Goal: Task Accomplishment & Management: Use online tool/utility

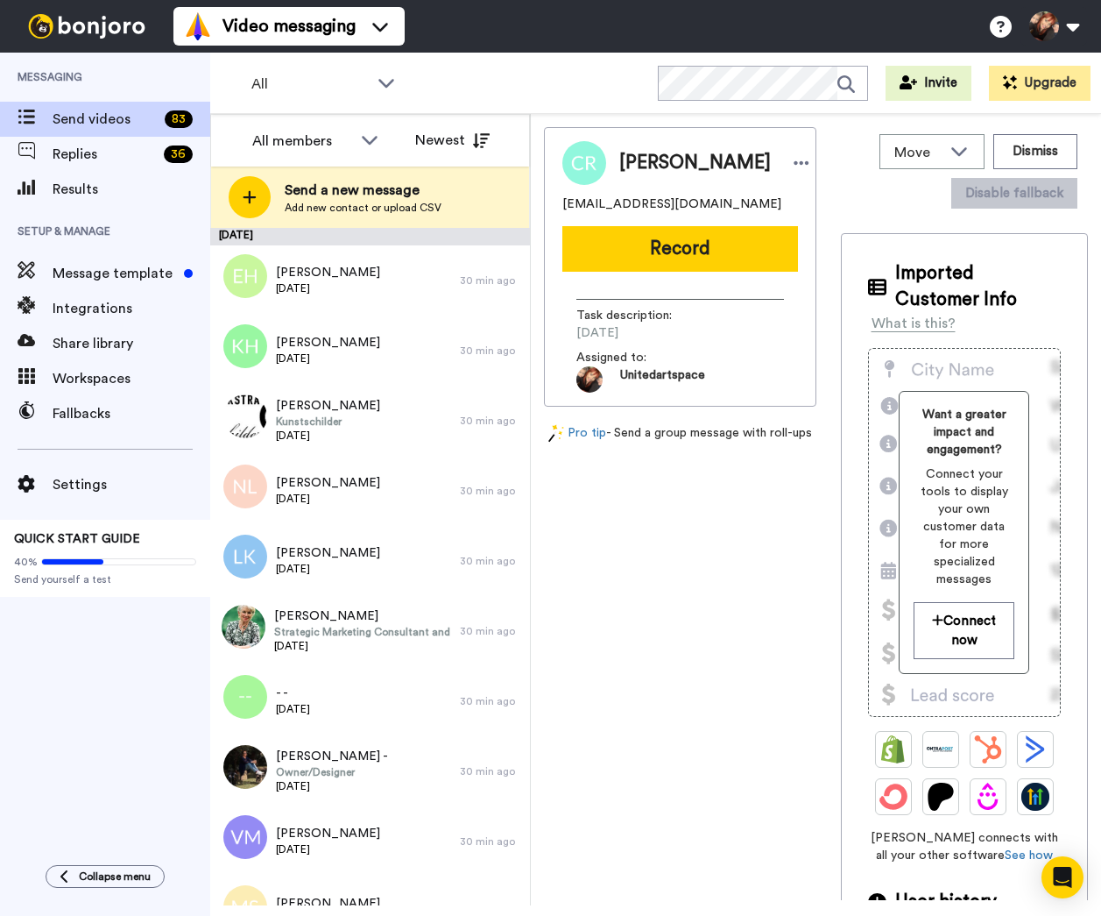
click at [103, 117] on span "Send videos" at bounding box center [105, 119] width 105 height 21
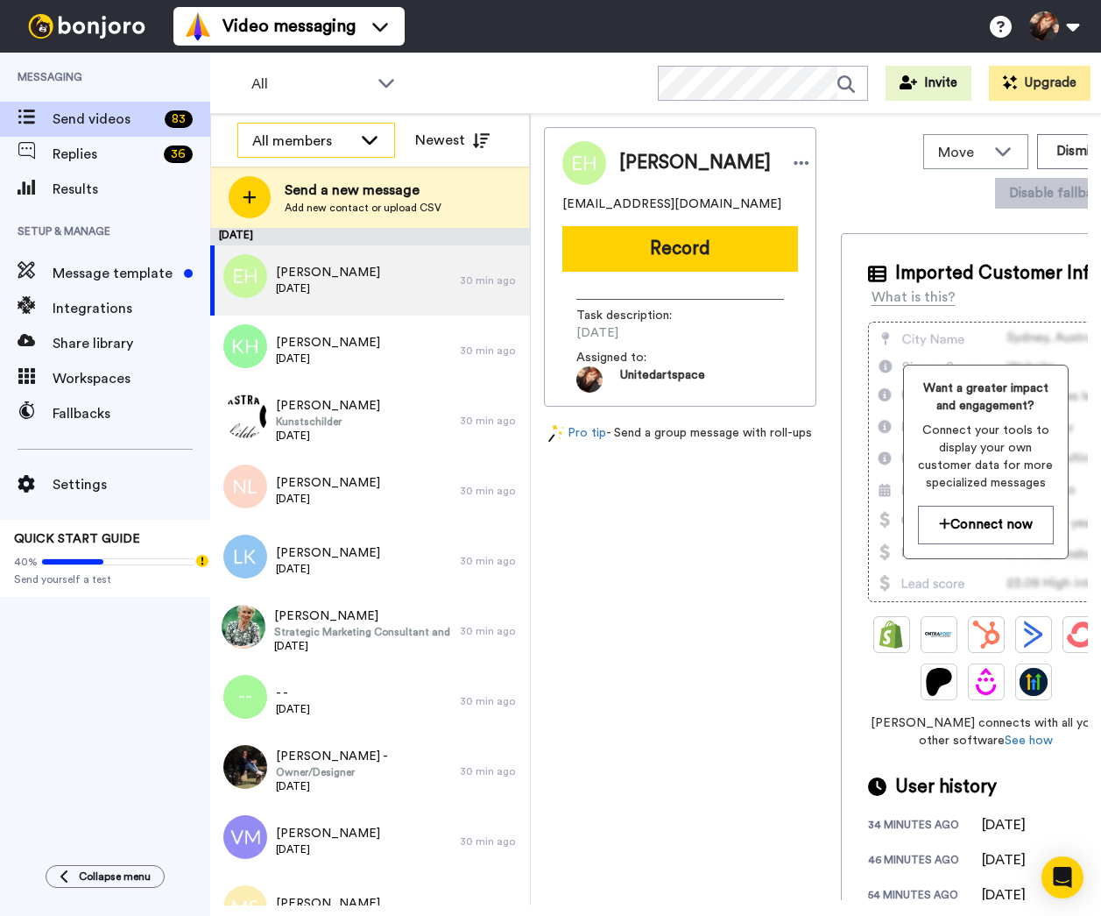
click at [323, 152] on div "All members" at bounding box center [316, 141] width 156 height 35
click at [345, 141] on div "All members" at bounding box center [302, 141] width 100 height 21
click at [372, 86] on div "All" at bounding box center [323, 84] width 173 height 35
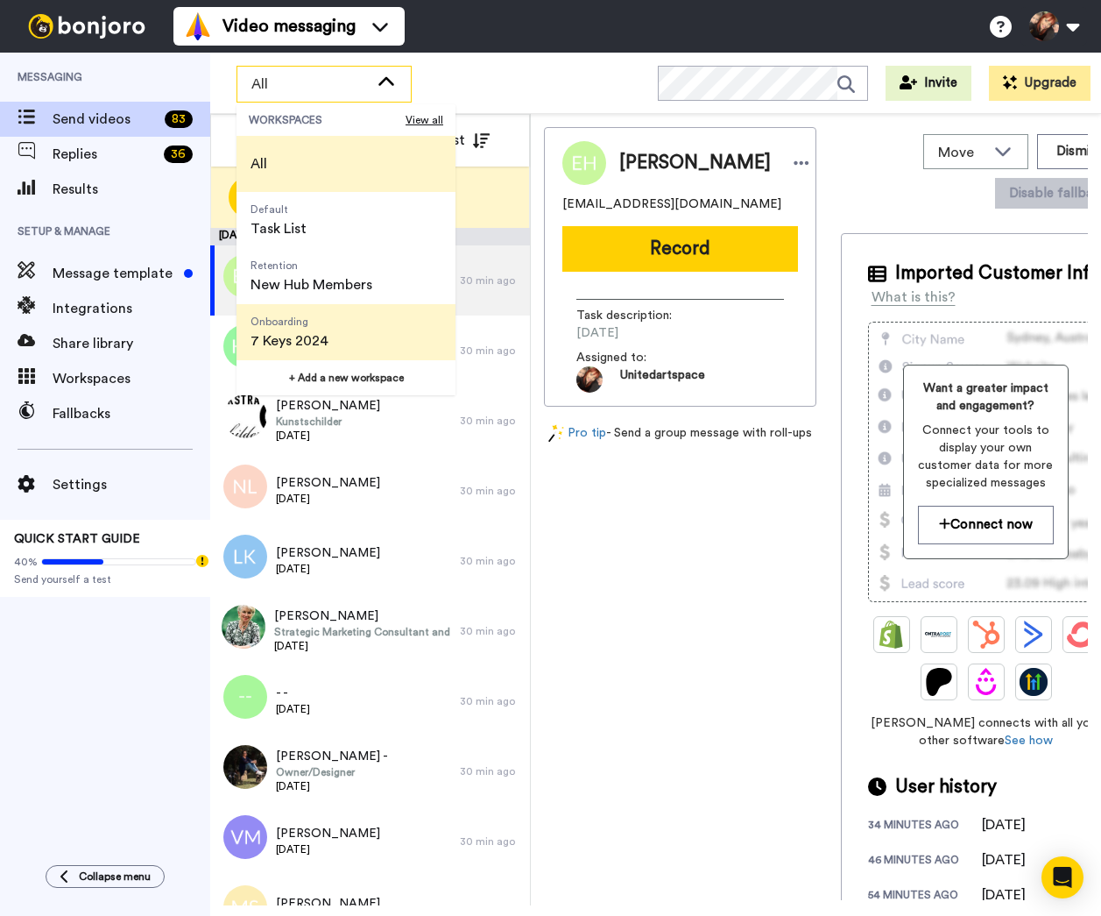
click at [316, 334] on span "7 Keys 2024" at bounding box center [290, 340] width 78 height 21
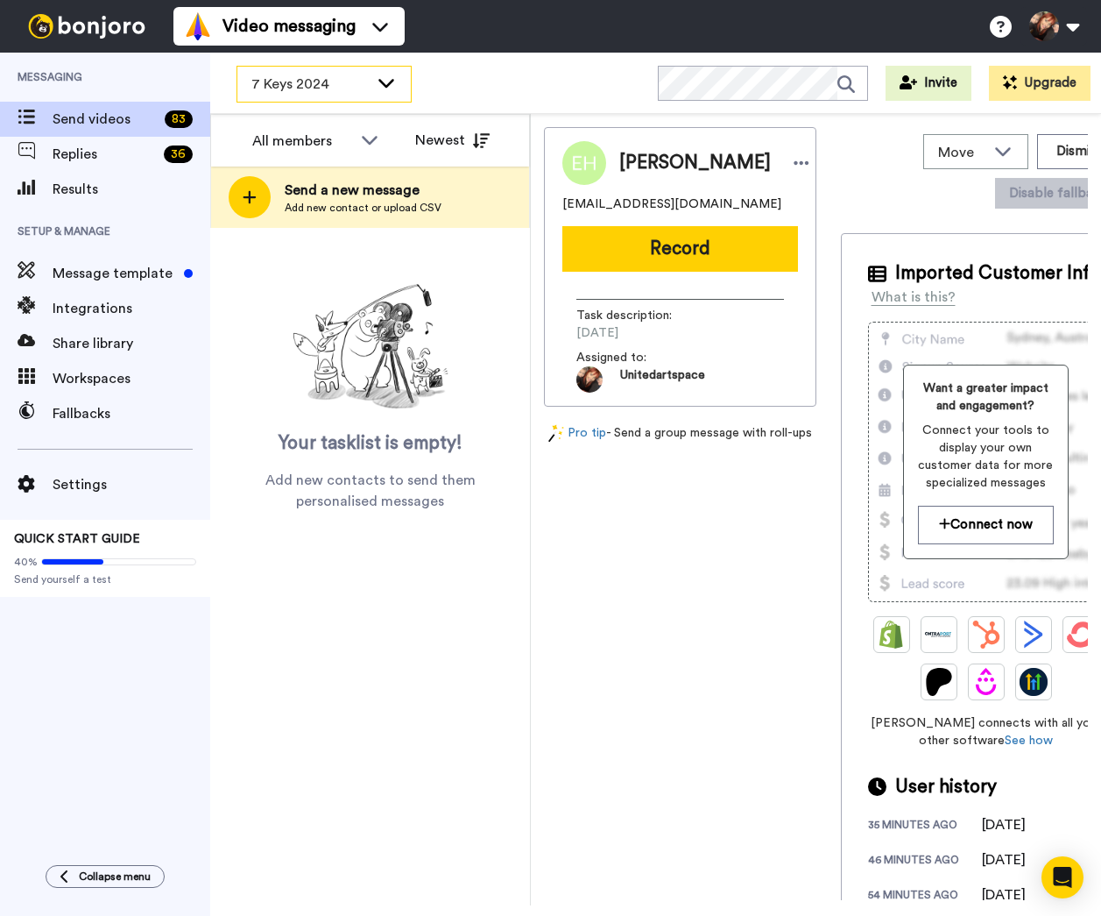
click at [301, 81] on span "7 Keys 2024" at bounding box center [309, 84] width 117 height 21
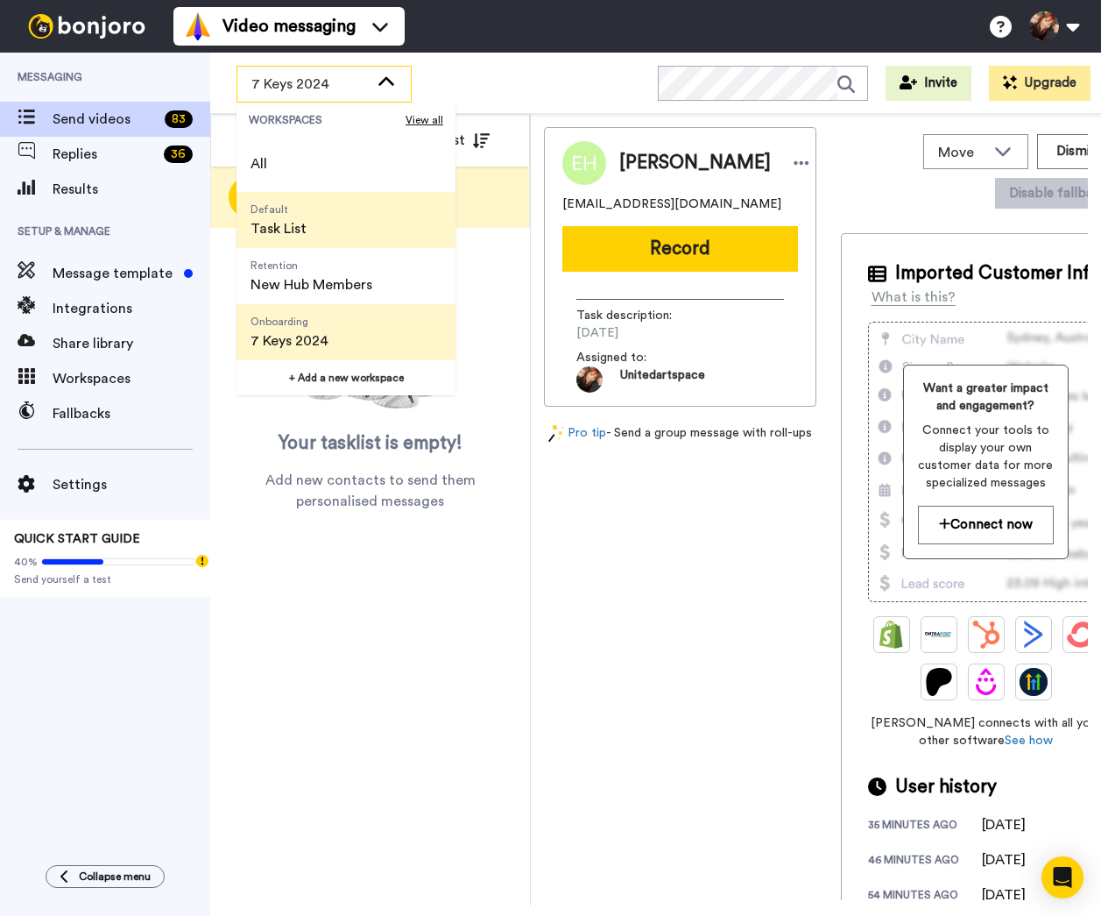
click at [298, 222] on span "Task List" at bounding box center [279, 228] width 56 height 21
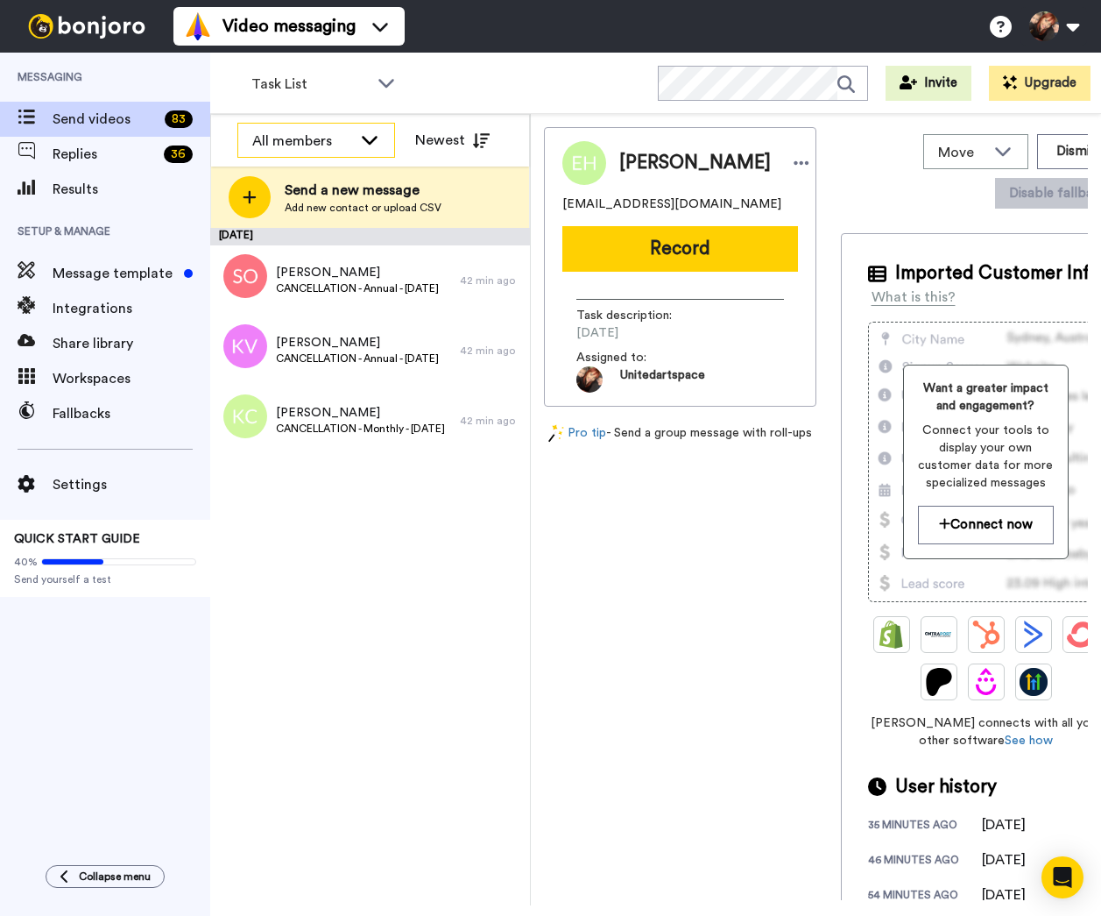
click at [361, 136] on icon at bounding box center [369, 140] width 21 height 18
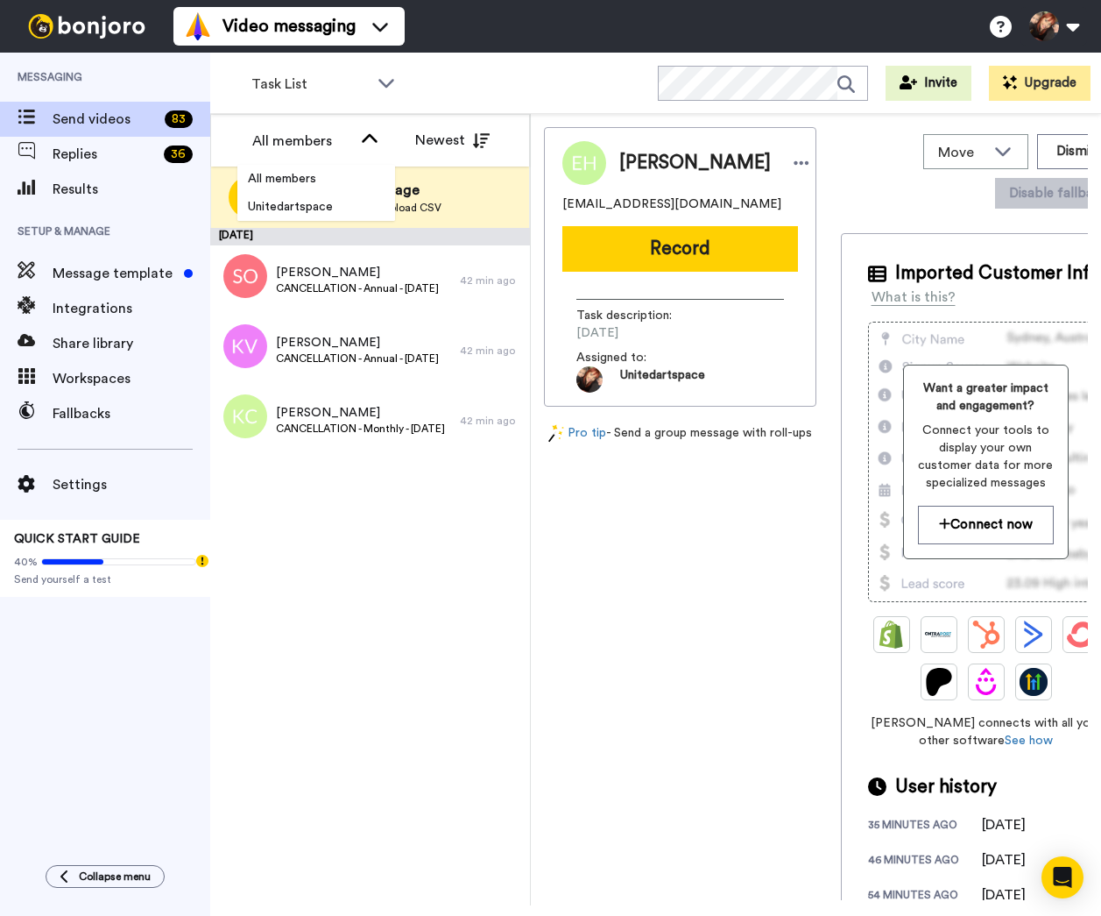
click at [474, 97] on div "Task List WORKSPACES View all All Default Task List Retention New Hub Members O…" at bounding box center [655, 83] width 891 height 61
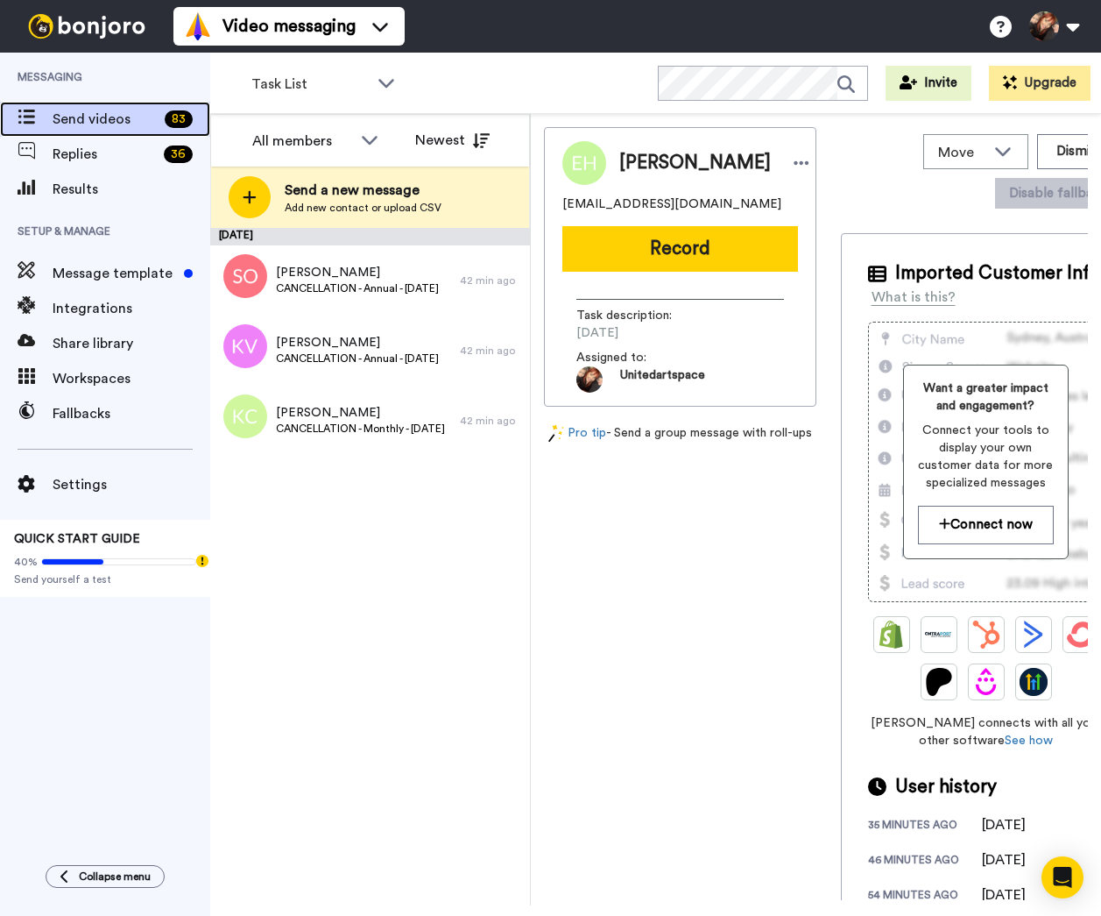
click at [84, 123] on span "Send videos" at bounding box center [105, 119] width 105 height 21
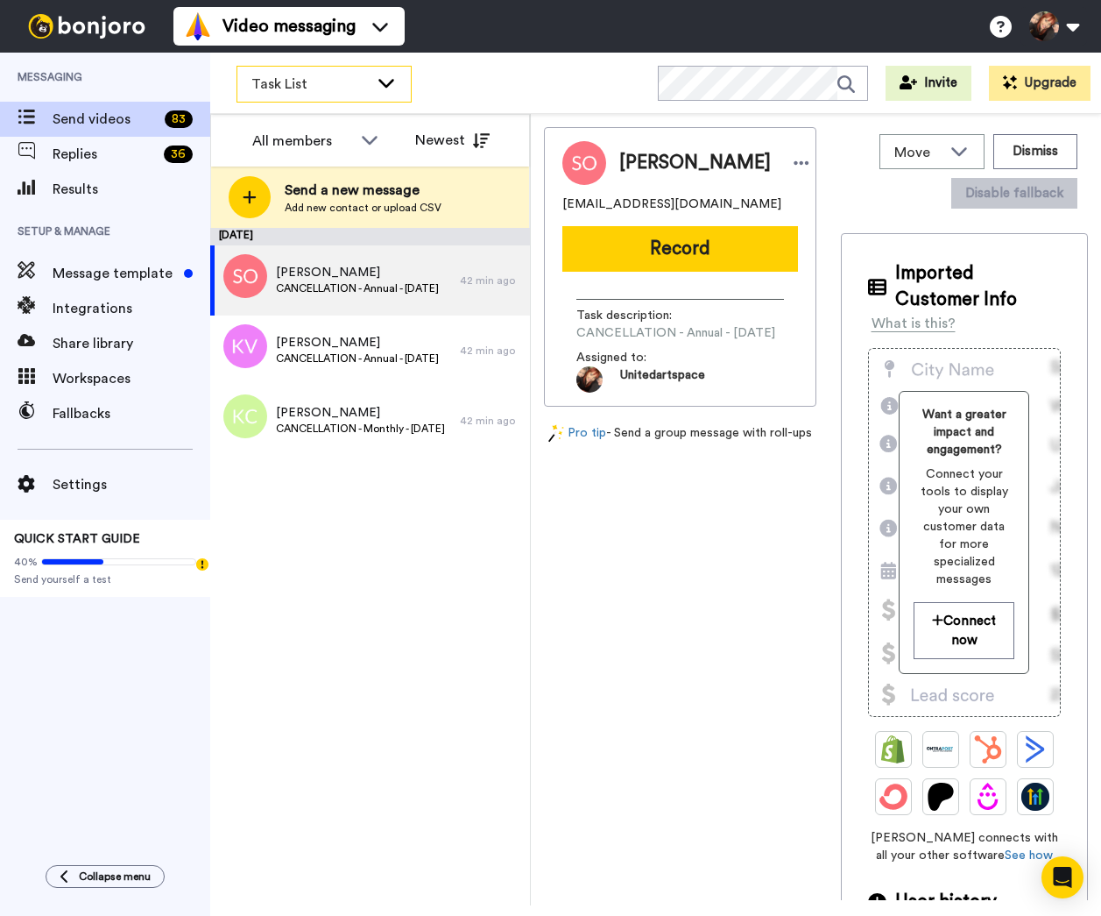
click at [347, 80] on span "Task List" at bounding box center [309, 84] width 117 height 21
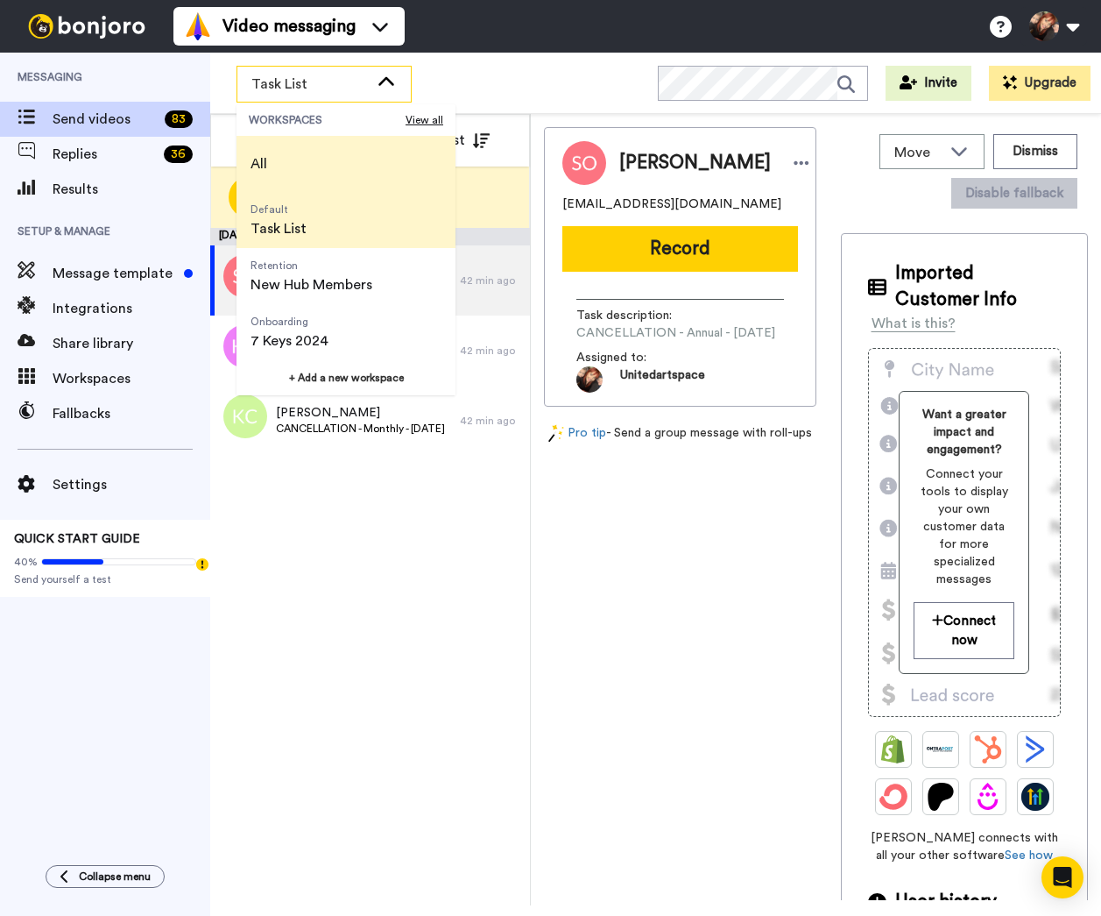
click at [283, 162] on li "All" at bounding box center [346, 164] width 219 height 56
